Goal: Task Accomplishment & Management: Use online tool/utility

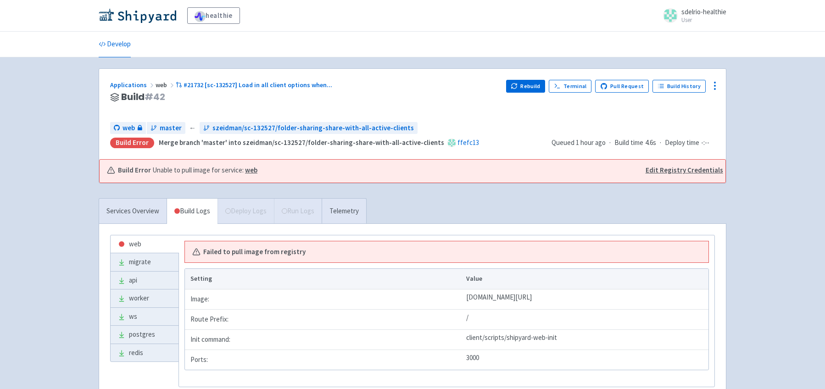
click at [676, 170] on link "Edit Registry Credentials" at bounding box center [684, 170] width 78 height 11
drag, startPoint x: 60, startPoint y: 197, endPoint x: 67, endPoint y: 192, distance: 8.3
click at [61, 197] on div "healthie sdelrio-healthie User Profile Sign out Develop" at bounding box center [412, 215] width 825 height 430
click at [48, 255] on div "healthie sdelrio-healthie User Profile Sign out Develop" at bounding box center [412, 215] width 825 height 430
click at [169, 110] on link "A newer build is available →" at bounding box center [304, 109] width 388 height 11
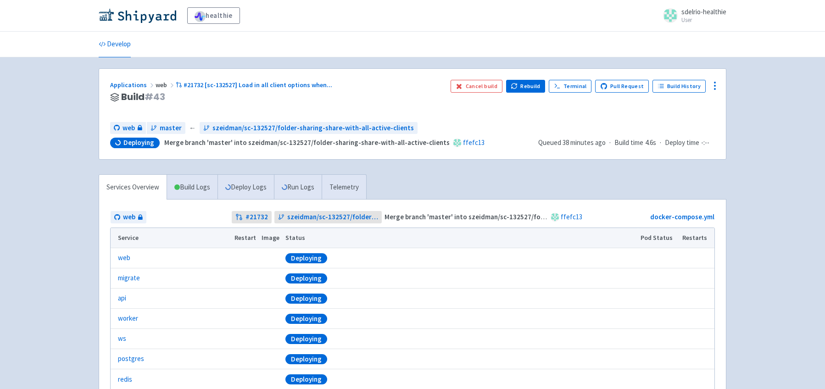
click at [50, 247] on div "healthie sdelrio-healthie User Profile Sign out Develop" at bounding box center [412, 217] width 825 height 434
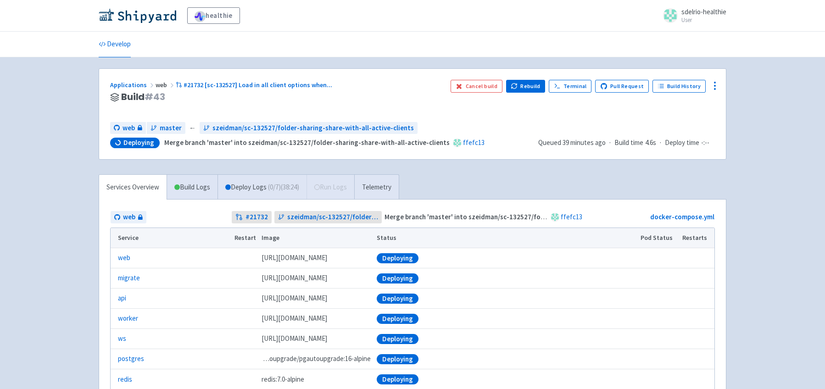
click at [48, 244] on div "healthie sdelrio-healthie User Profile Sign out Develop" at bounding box center [412, 217] width 825 height 434
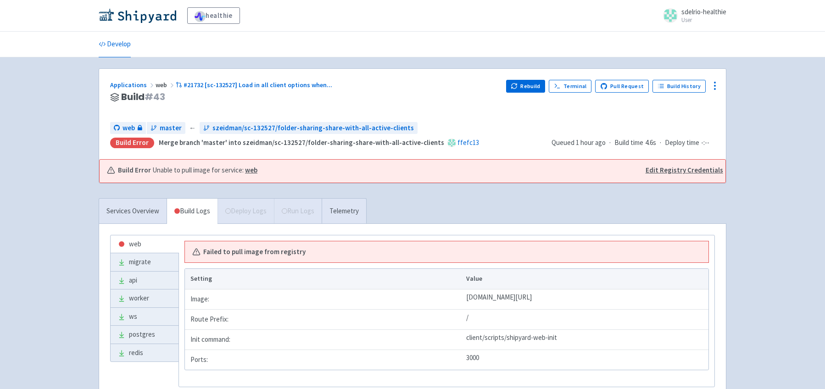
click at [54, 263] on div "healthie sdelrio-healthie User Profile Sign out Develop" at bounding box center [412, 215] width 825 height 430
click at [32, 288] on div "healthie sdelrio-healthie User Profile Sign out Develop" at bounding box center [412, 215] width 825 height 430
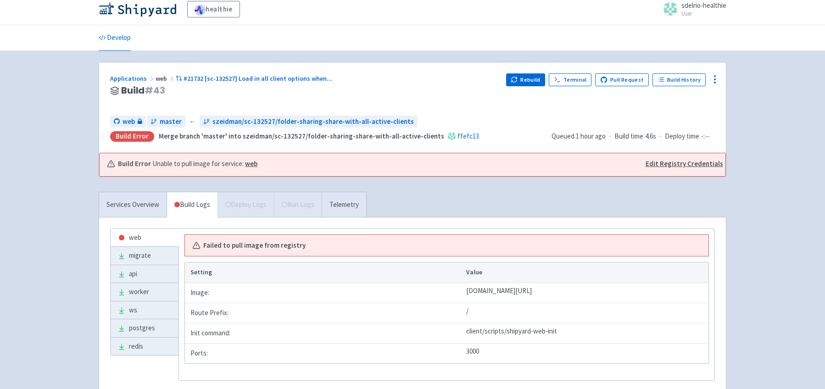
scroll to position [6, 0]
click at [49, 273] on div "healthie sdelrio-healthie User Profile Sign out Develop" at bounding box center [412, 209] width 825 height 430
click at [66, 258] on div "healthie sdelrio-healthie User Profile Sign out Develop" at bounding box center [412, 209] width 825 height 430
click at [697, 194] on div "Services Overview Build Logs Deploy Logs Run Logs Telemetry web migrate api wor…" at bounding box center [412, 303] width 638 height 221
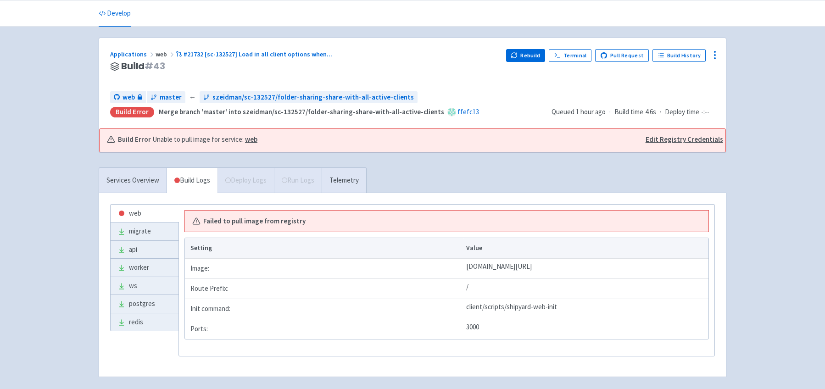
scroll to position [0, 0]
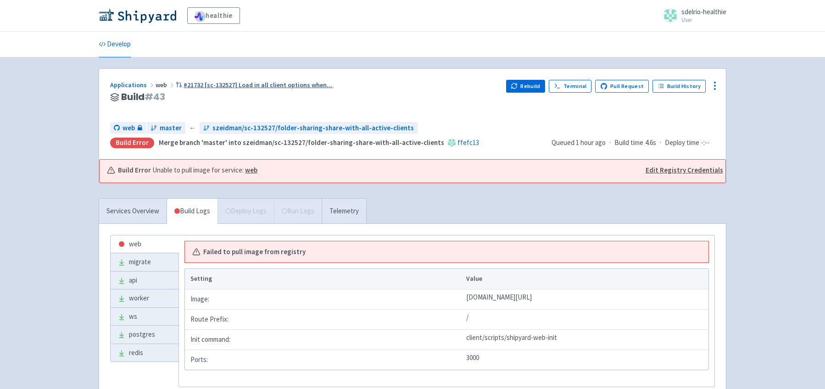
click at [222, 88] on span "#21732 [sc-132527] Load in all client options when ..." at bounding box center [257, 85] width 149 height 8
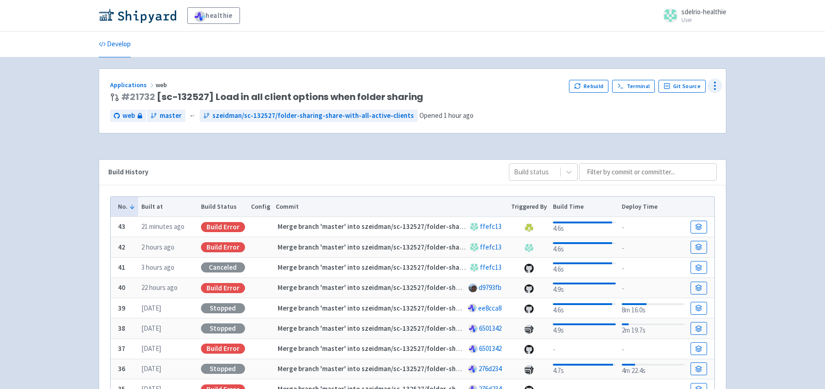
click at [713, 87] on icon at bounding box center [714, 85] width 11 height 11
click at [683, 127] on span "Data Dashboard" at bounding box center [672, 122] width 46 height 13
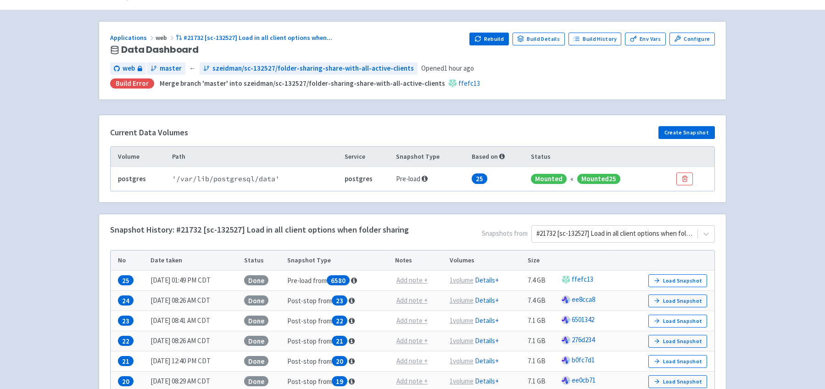
scroll to position [57, 0]
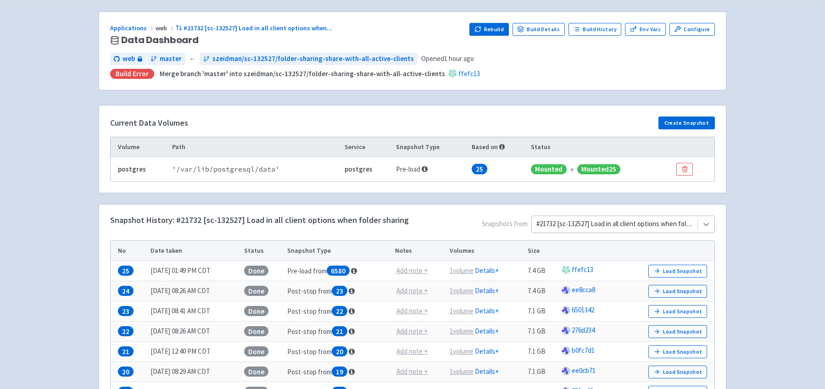
click at [709, 225] on icon at bounding box center [705, 224] width 9 height 9
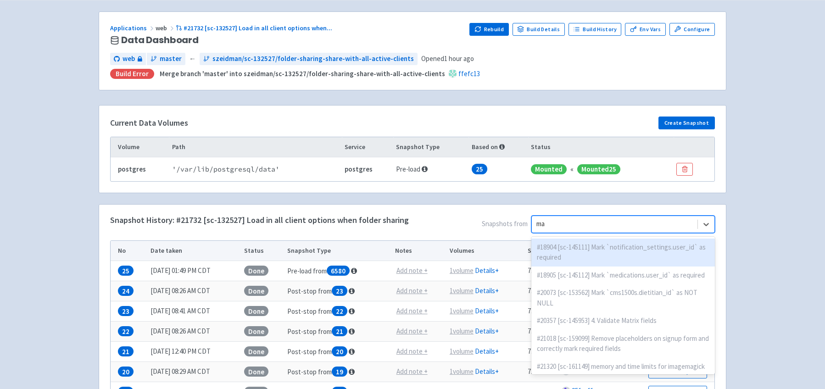
type input "m"
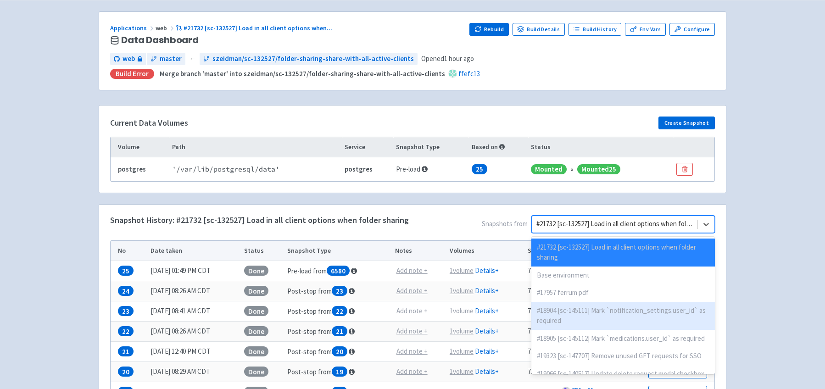
click at [73, 297] on div "healthie sdelrio-healthie User Profile Sign out Develop" at bounding box center [412, 233] width 825 height 581
